Goal: Navigation & Orientation: Find specific page/section

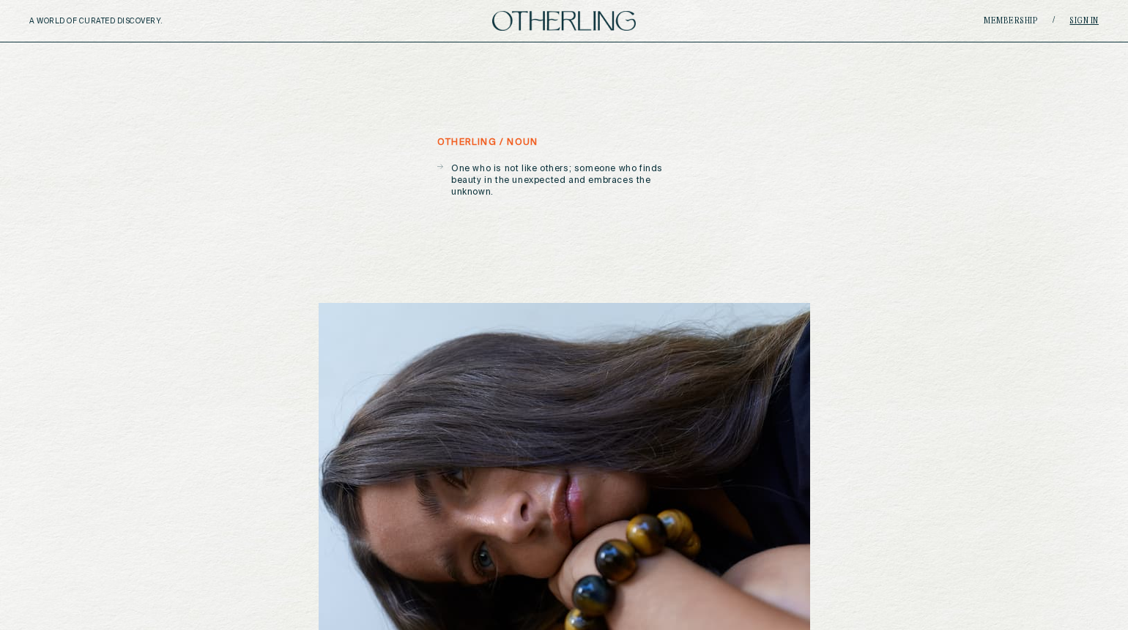
click at [964, 21] on link "Sign in" at bounding box center [1083, 21] width 29 height 9
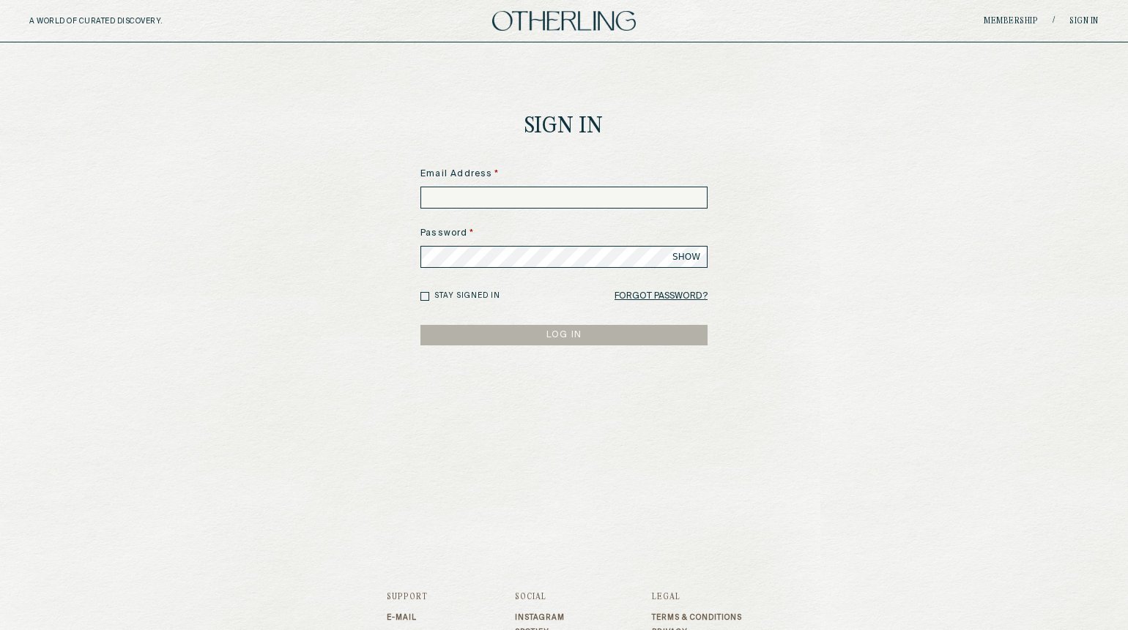
click at [551, 199] on input at bounding box center [563, 198] width 287 height 22
type input "**********"
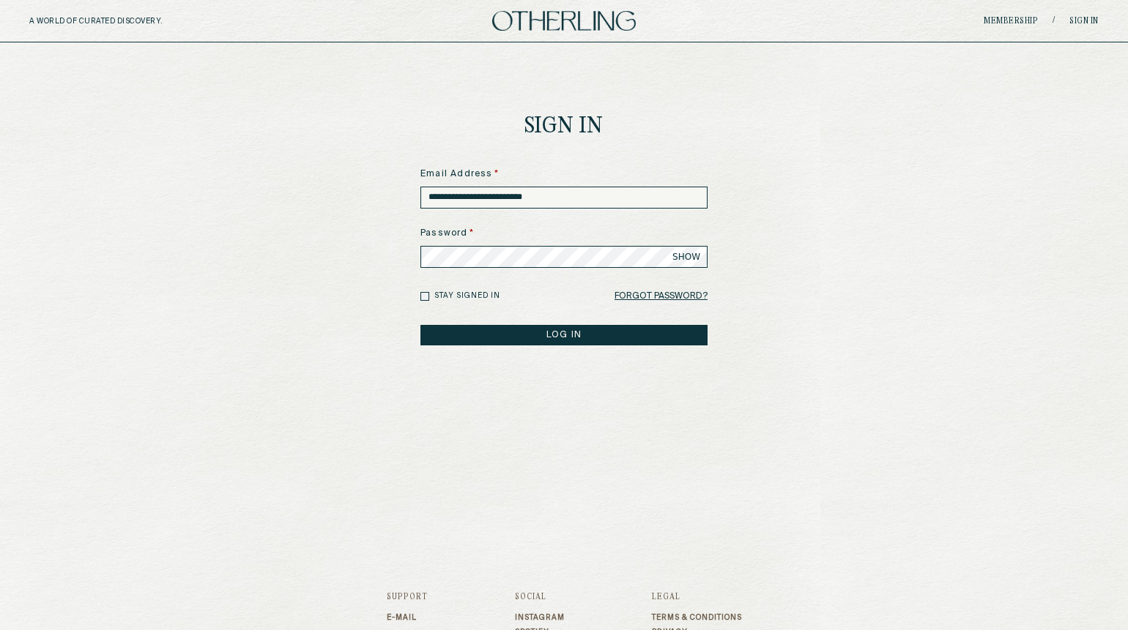
click at [420, 325] on button "LOG IN" at bounding box center [563, 335] width 287 height 21
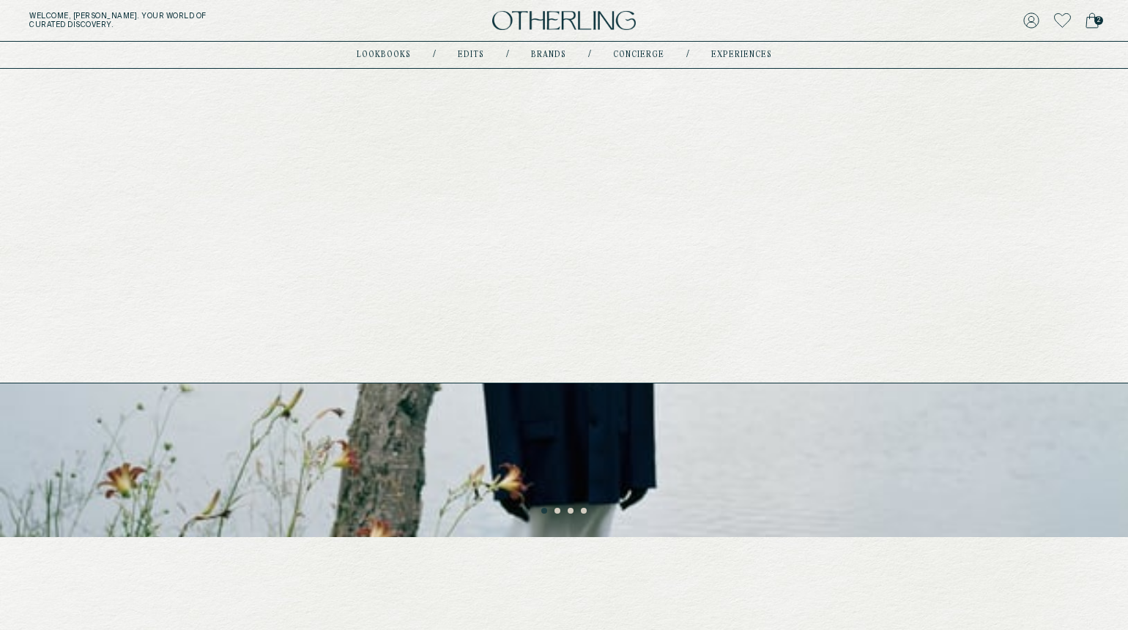
click at [483, 53] on link "Edits" at bounding box center [471, 54] width 26 height 7
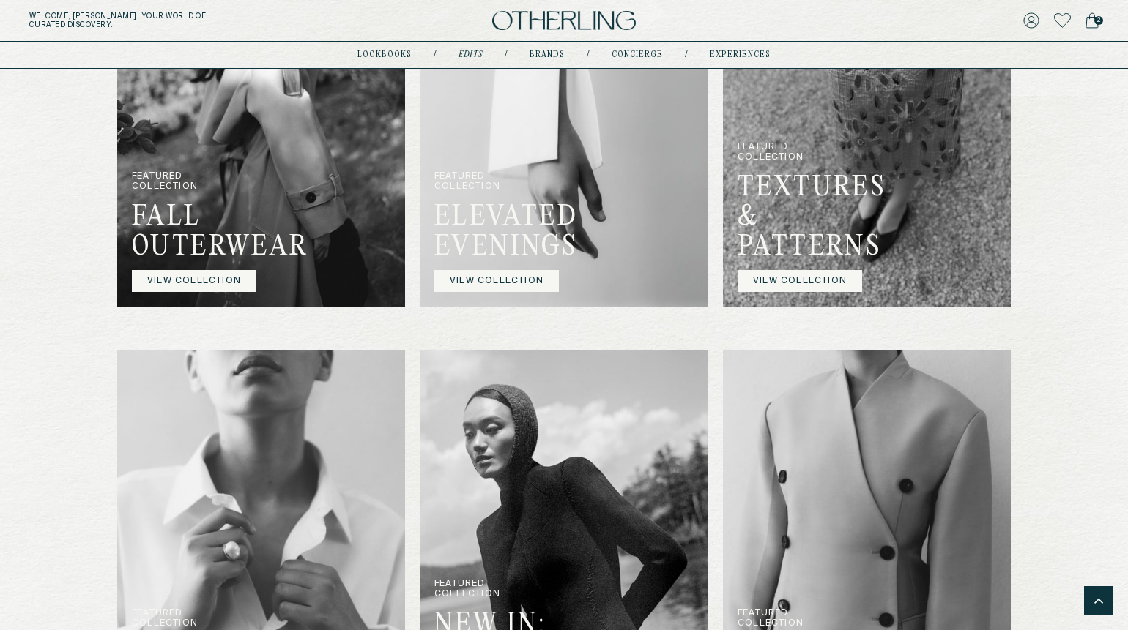
scroll to position [900, 0]
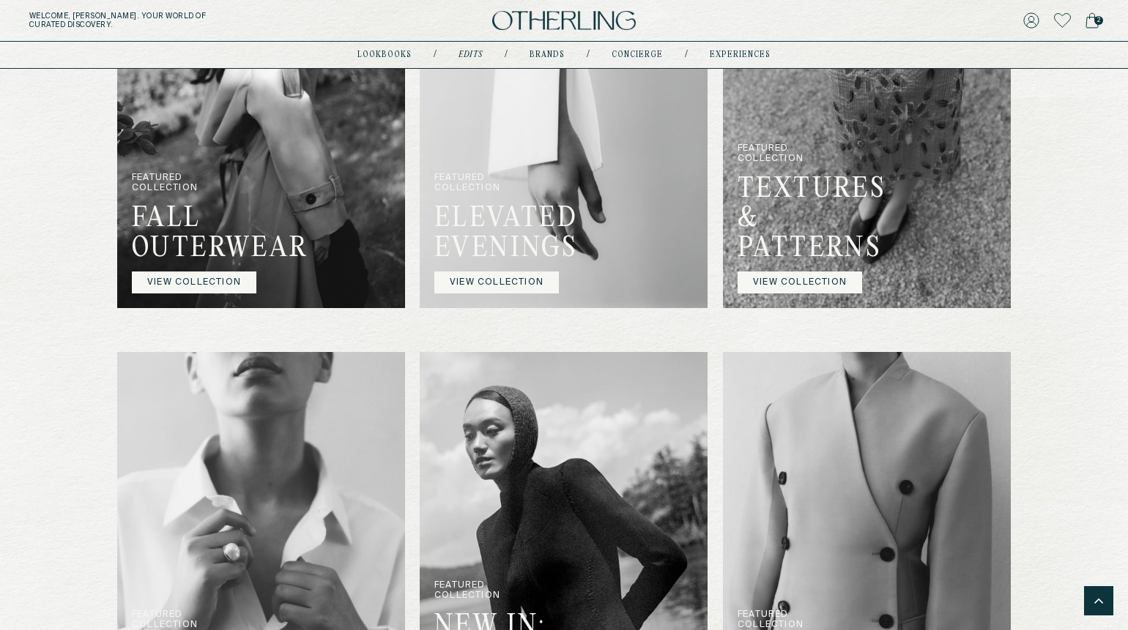
click at [191, 294] on link "VIEW COLLECTION" at bounding box center [194, 283] width 124 height 22
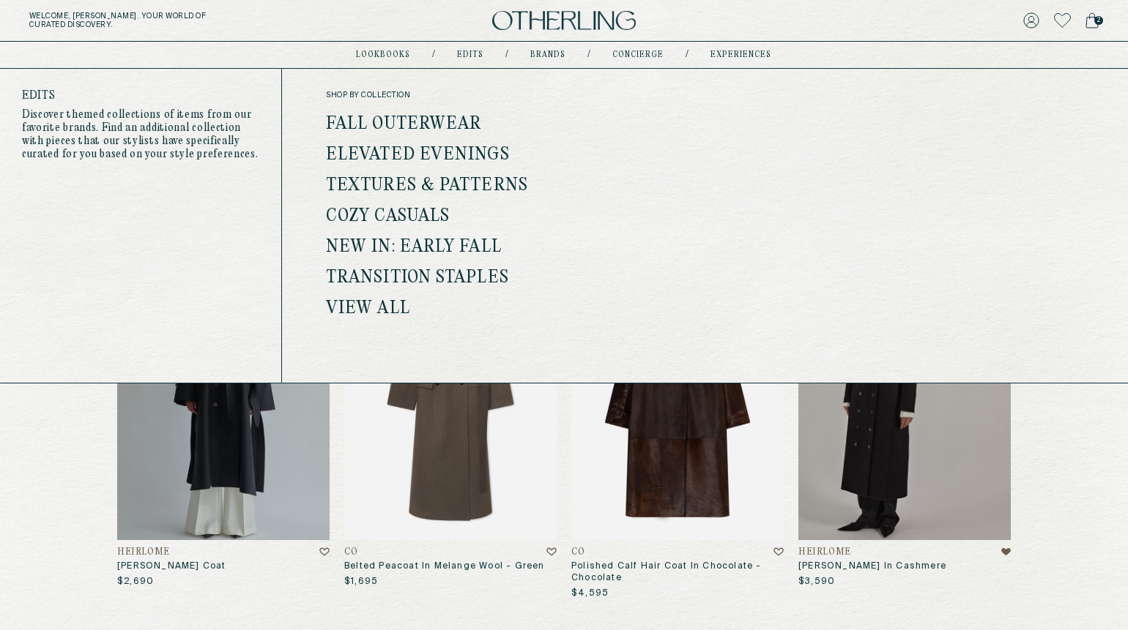
click at [469, 59] on link "Edits" at bounding box center [471, 54] width 26 height 7
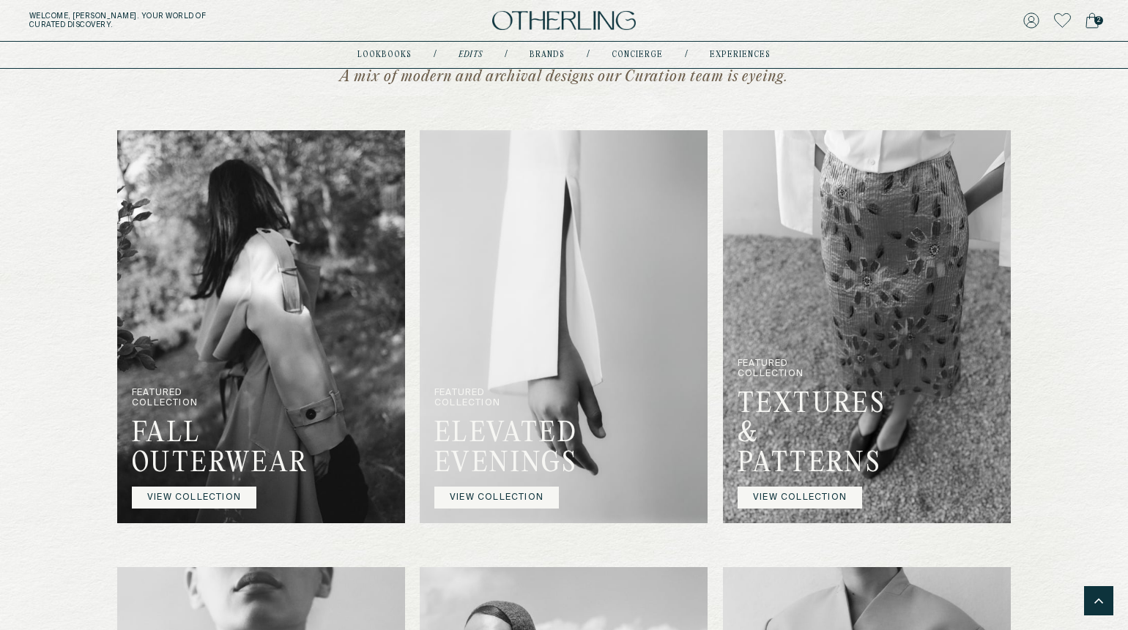
scroll to position [903, 0]
